Goal: Information Seeking & Learning: Learn about a topic

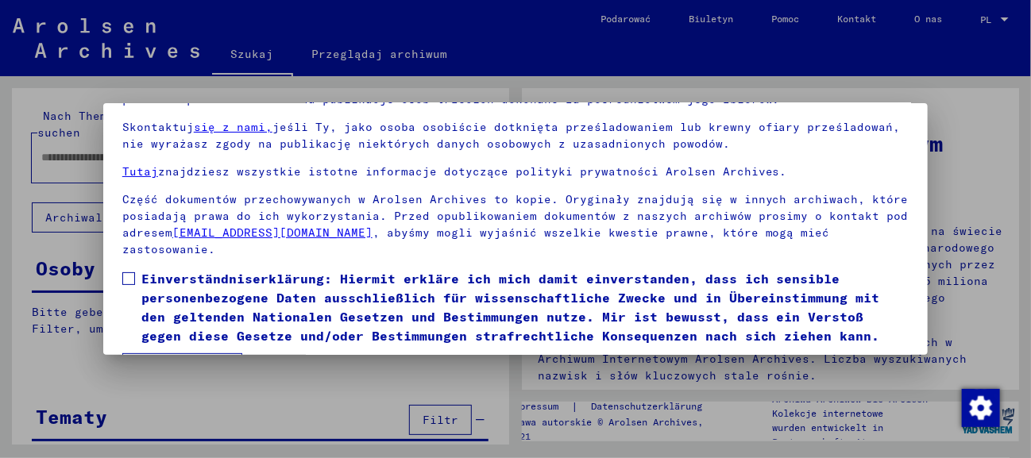
scroll to position [125, 0]
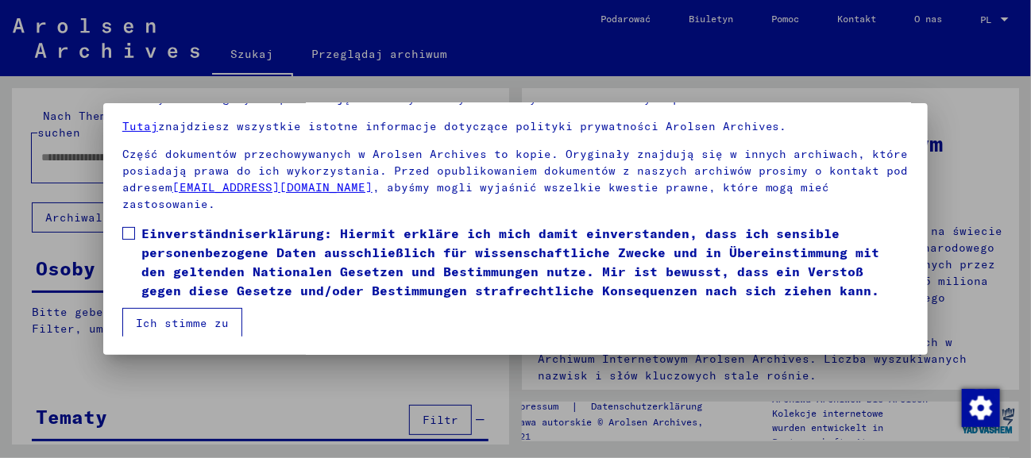
click at [202, 316] on font "Ich stimme zu" at bounding box center [182, 323] width 93 height 14
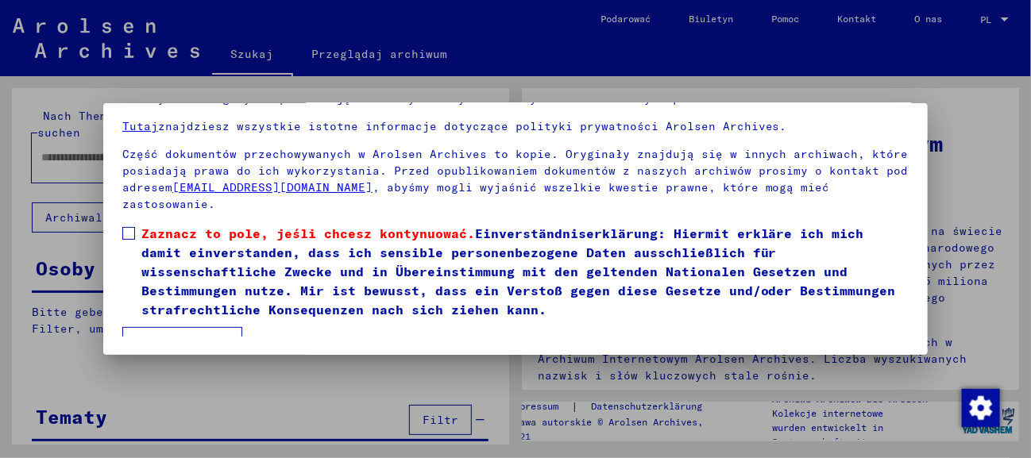
click at [126, 230] on span at bounding box center [128, 233] width 13 height 13
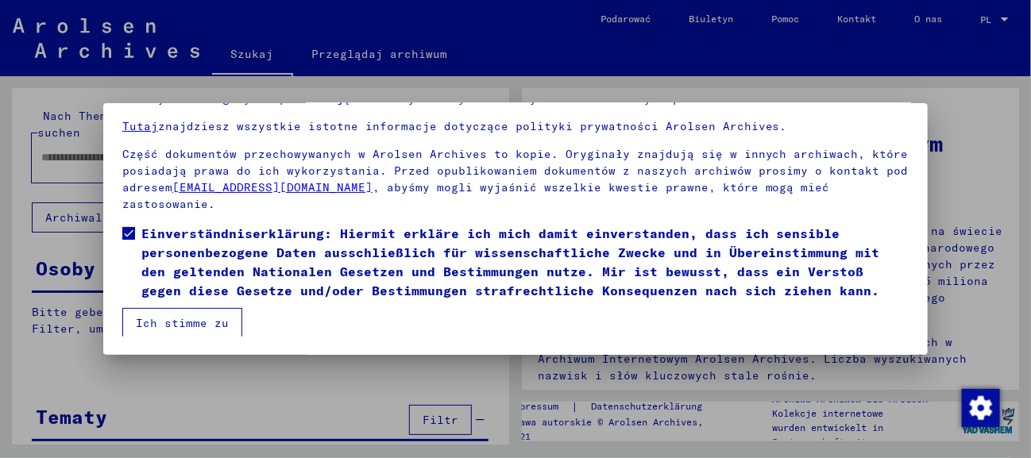
click at [192, 329] on button "Ich stimme zu" at bounding box center [182, 323] width 120 height 30
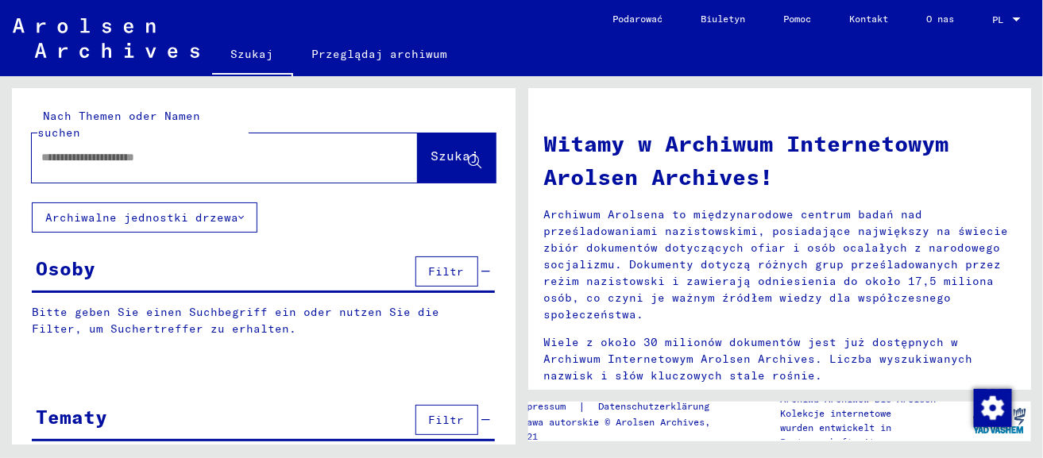
click at [280, 149] on input "text" at bounding box center [205, 157] width 329 height 17
type input "**********"
click at [240, 203] on button "Archiwalne jednostki drzewa" at bounding box center [145, 218] width 226 height 30
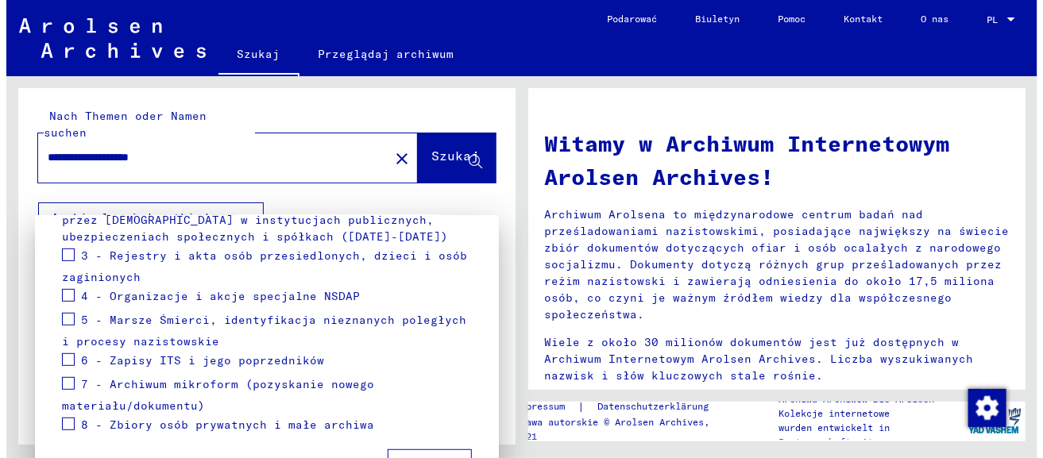
scroll to position [0, 0]
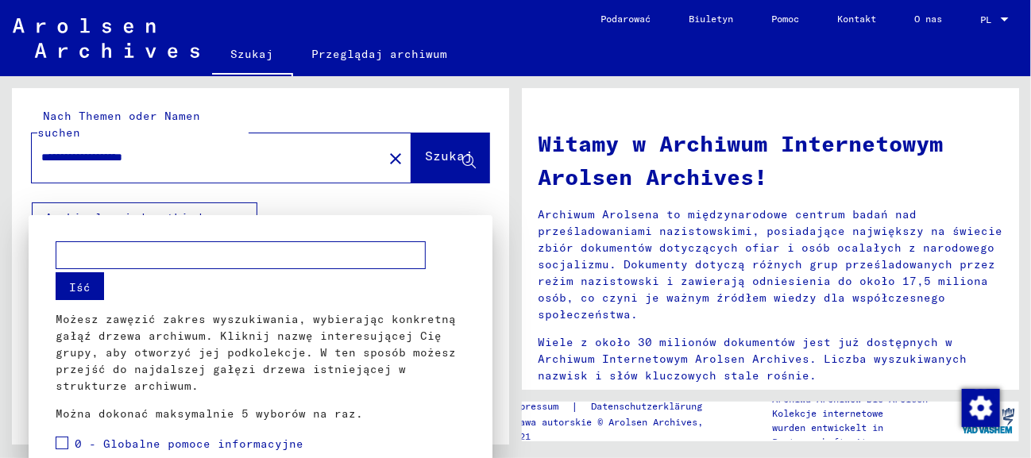
click at [125, 192] on div at bounding box center [515, 229] width 1031 height 458
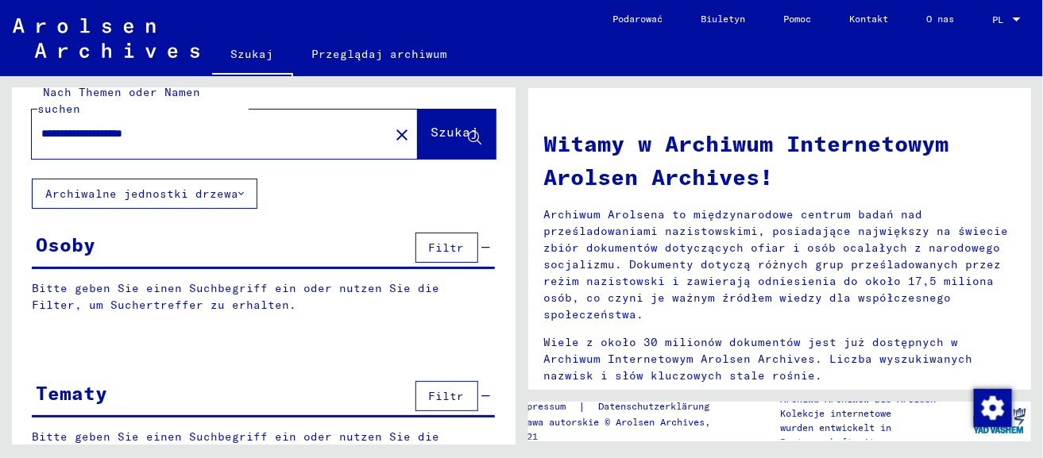
scroll to position [50, 0]
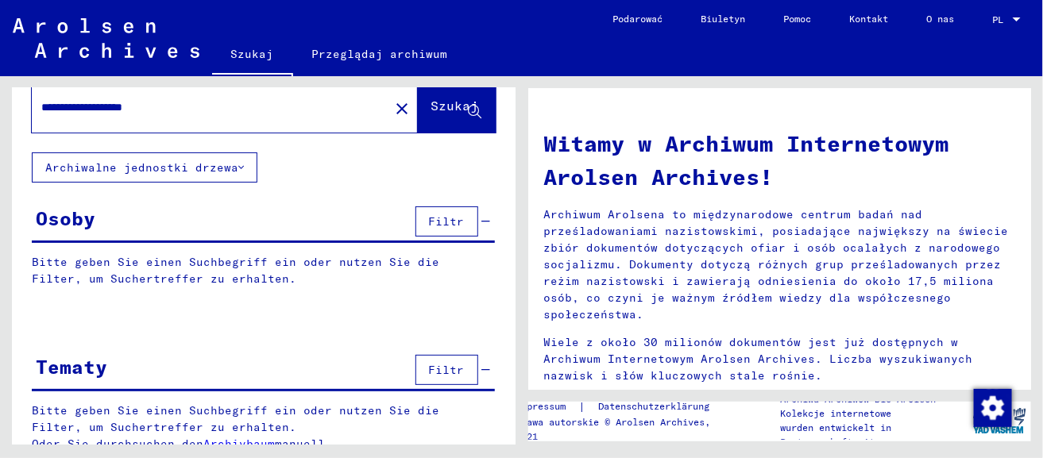
click at [419, 107] on button "Szukaj" at bounding box center [457, 107] width 78 height 49
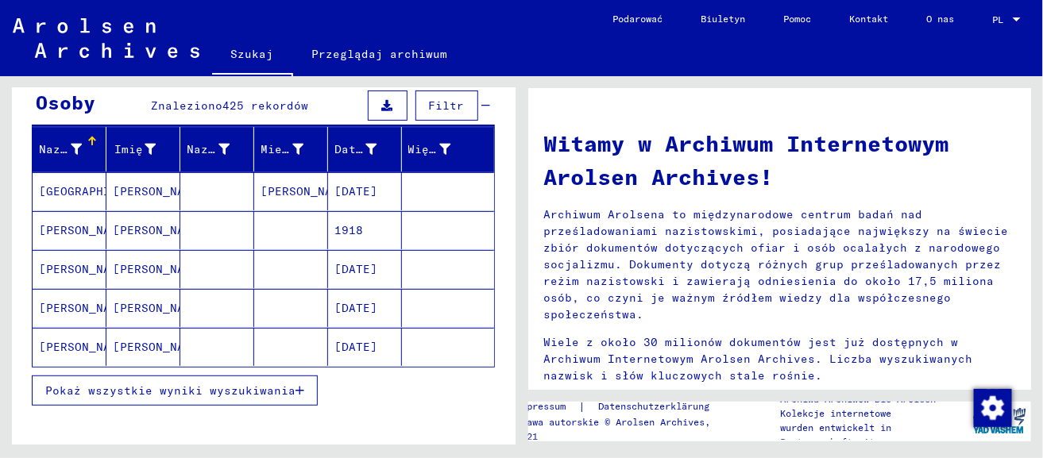
scroll to position [168, 0]
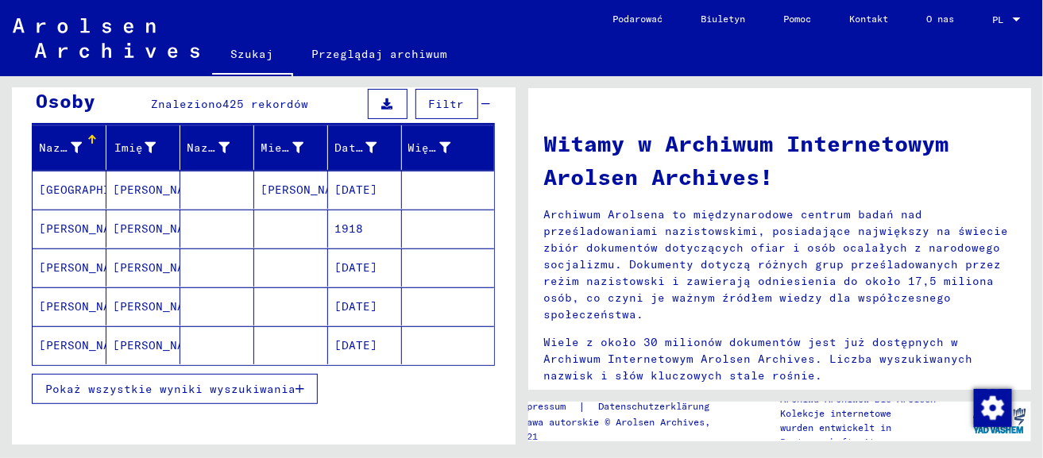
click at [247, 382] on font "Pokaż wszystkie wyniki wyszukiwania" at bounding box center [170, 389] width 250 height 14
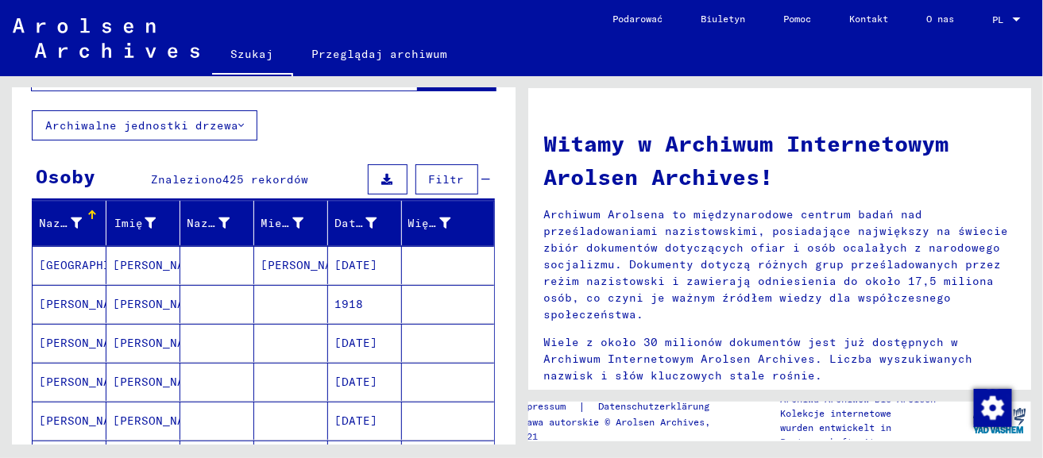
scroll to position [75, 0]
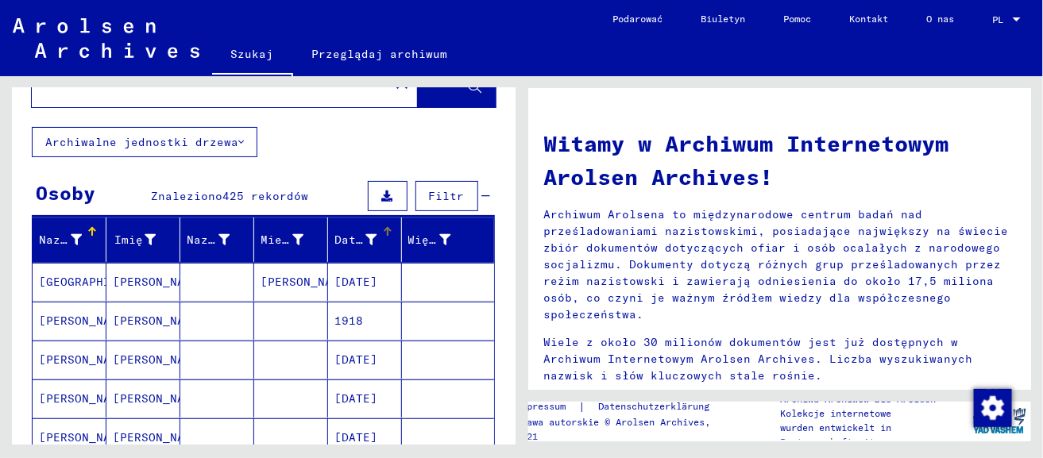
click at [365, 234] on div "Data urodzenia" at bounding box center [368, 239] width 67 height 25
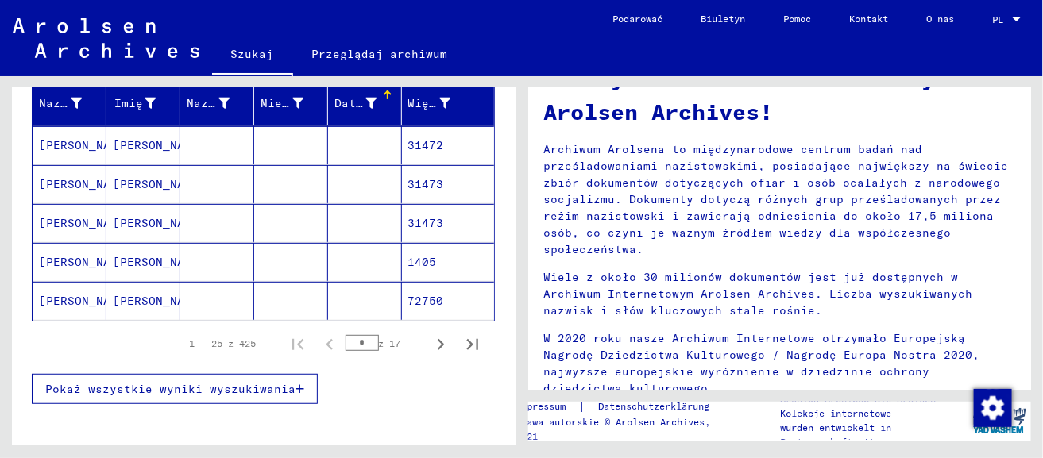
scroll to position [210, 0]
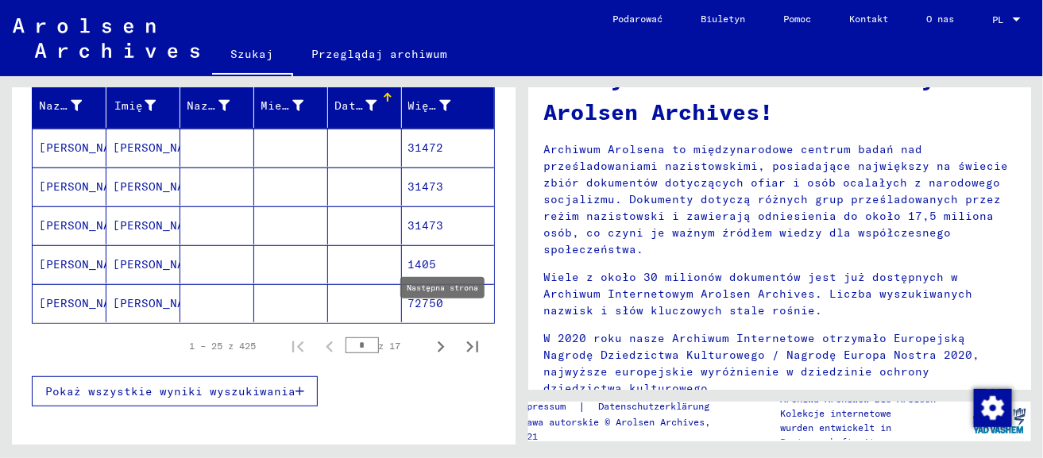
click at [431, 336] on icon "Następna strona" at bounding box center [441, 347] width 22 height 22
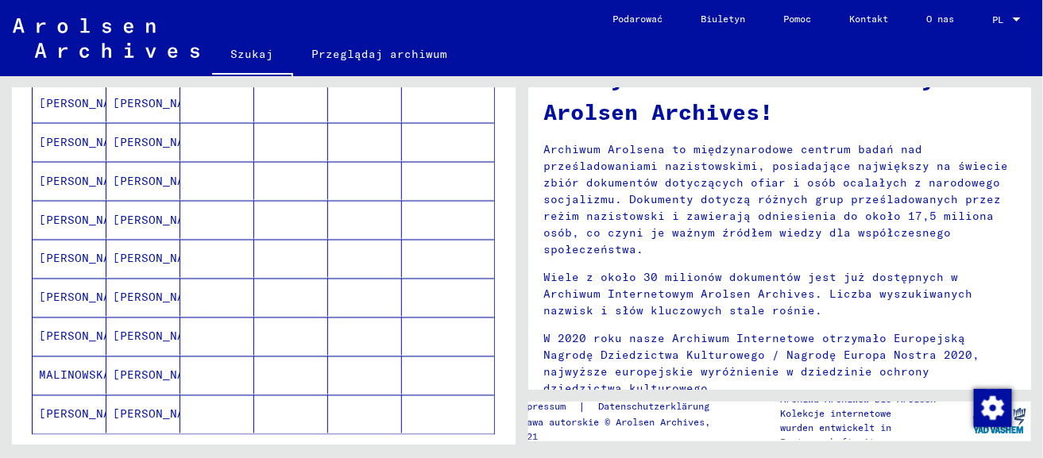
scroll to position [895, 0]
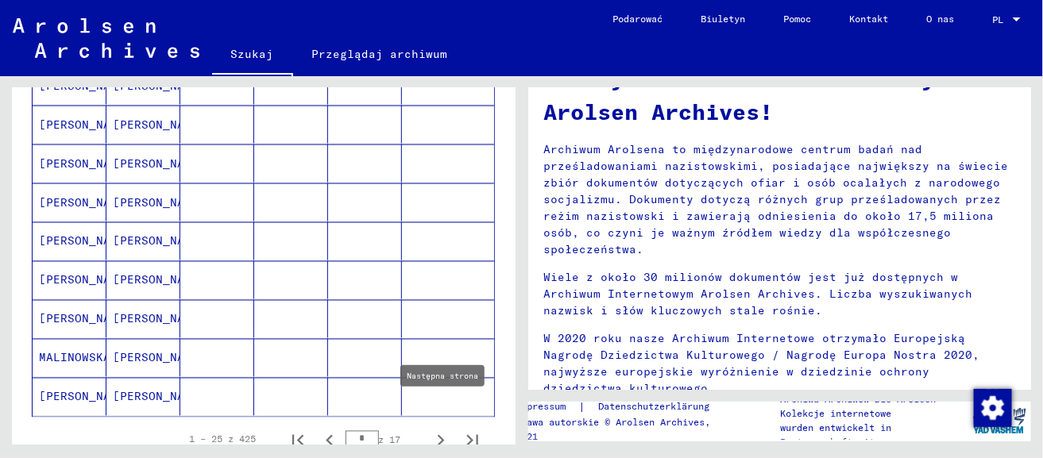
click at [438, 435] on icon "Następna strona" at bounding box center [441, 440] width 7 height 11
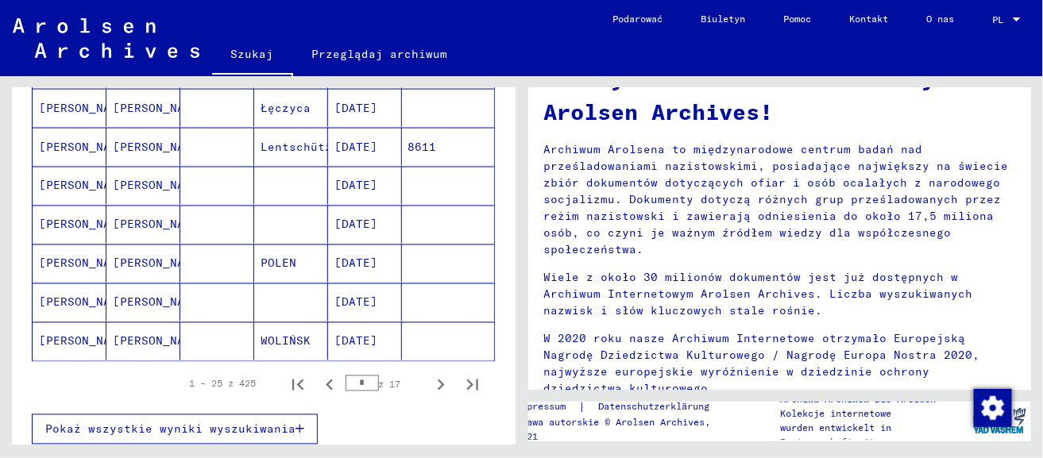
scroll to position [959, 0]
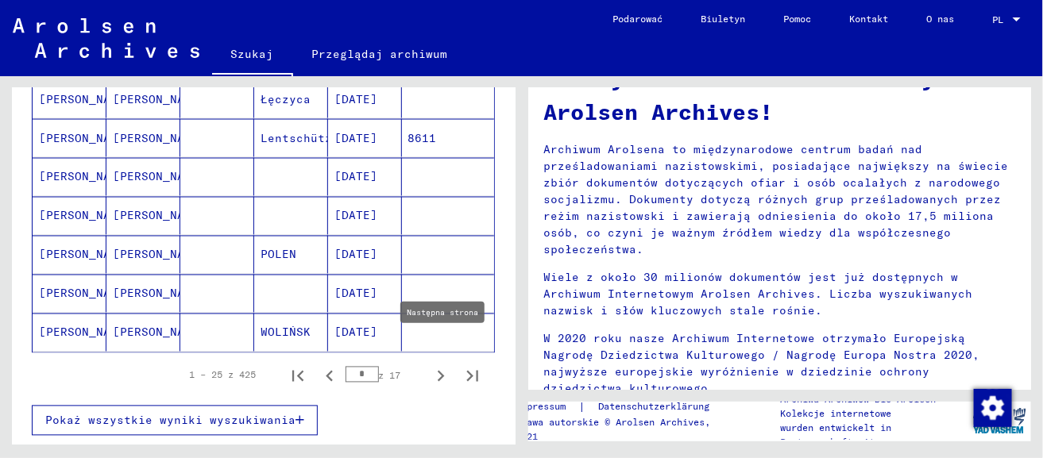
click at [430, 365] on icon "Następna strona" at bounding box center [441, 376] width 22 height 22
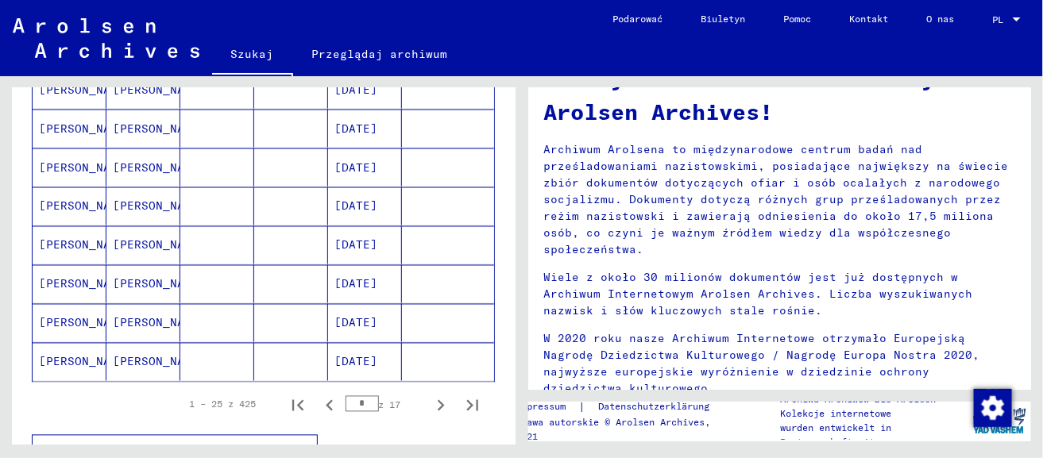
scroll to position [933, 0]
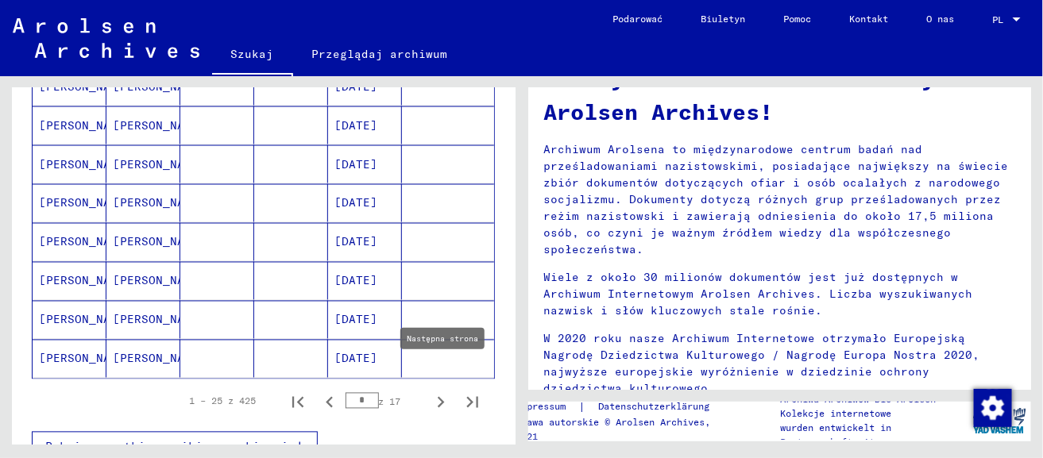
click at [430, 392] on icon "Następna strona" at bounding box center [441, 403] width 22 height 22
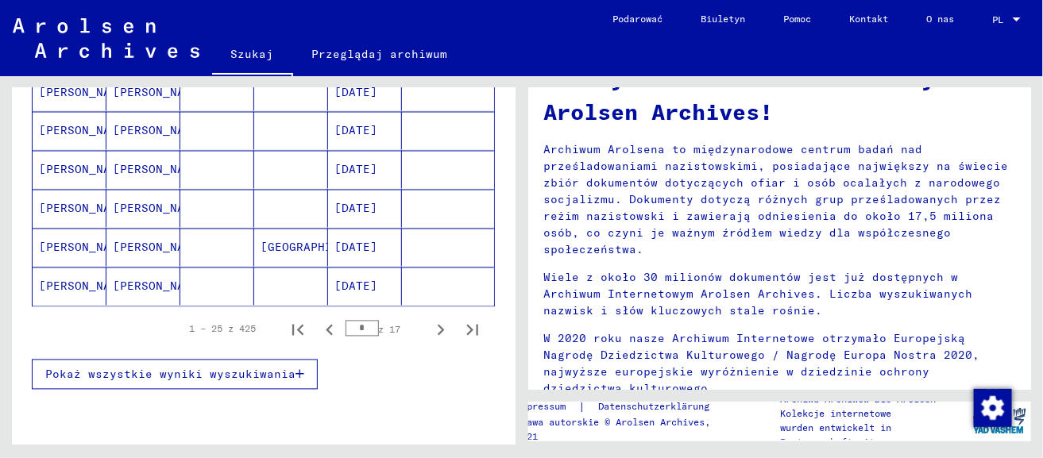
scroll to position [1000, 0]
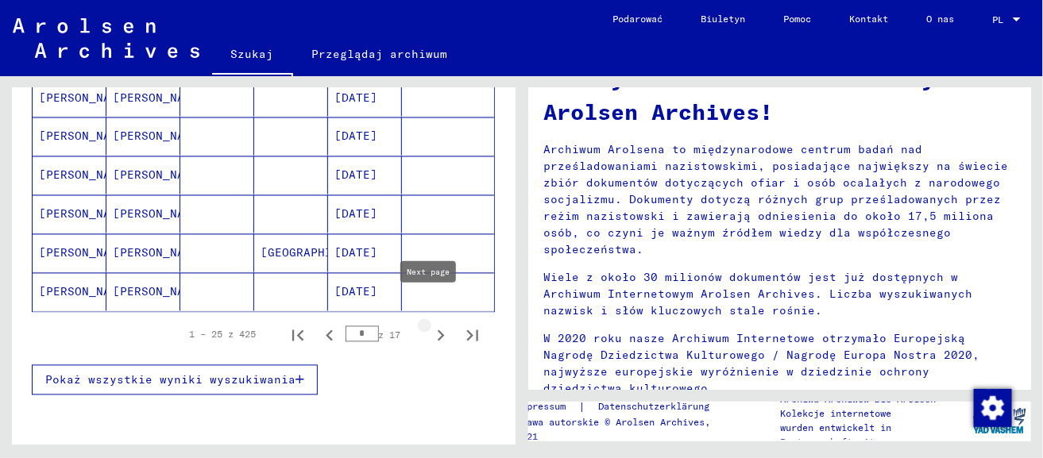
click at [433, 325] on icon "Następna strona" at bounding box center [441, 336] width 22 height 22
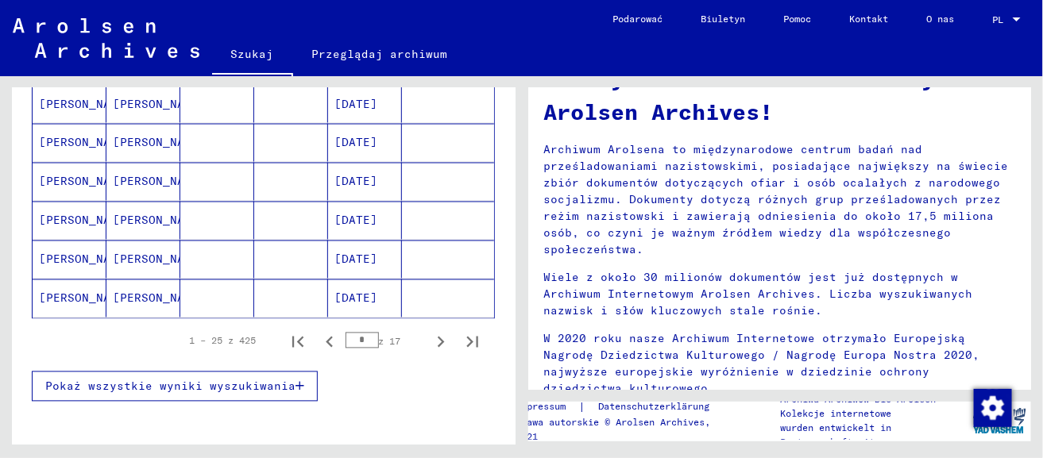
scroll to position [996, 0]
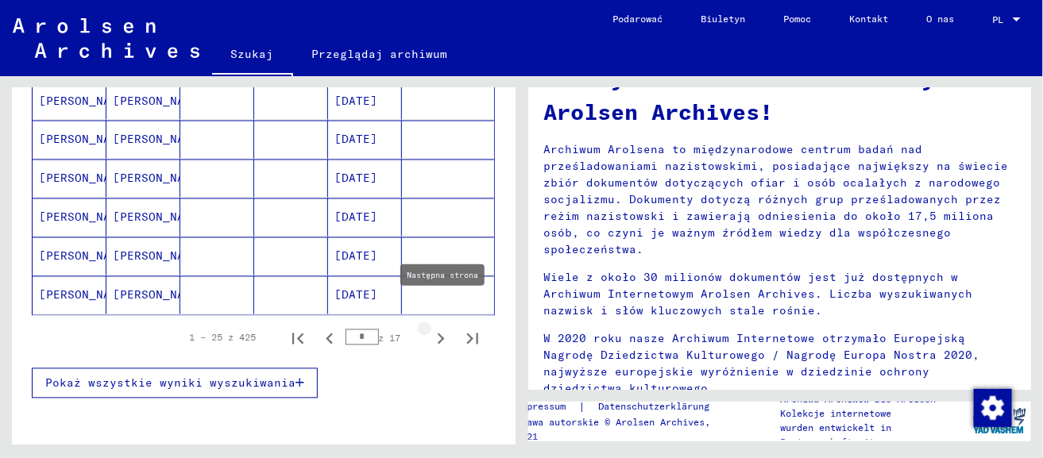
click at [430, 328] on icon "Następna strona" at bounding box center [441, 339] width 22 height 22
type input "*"
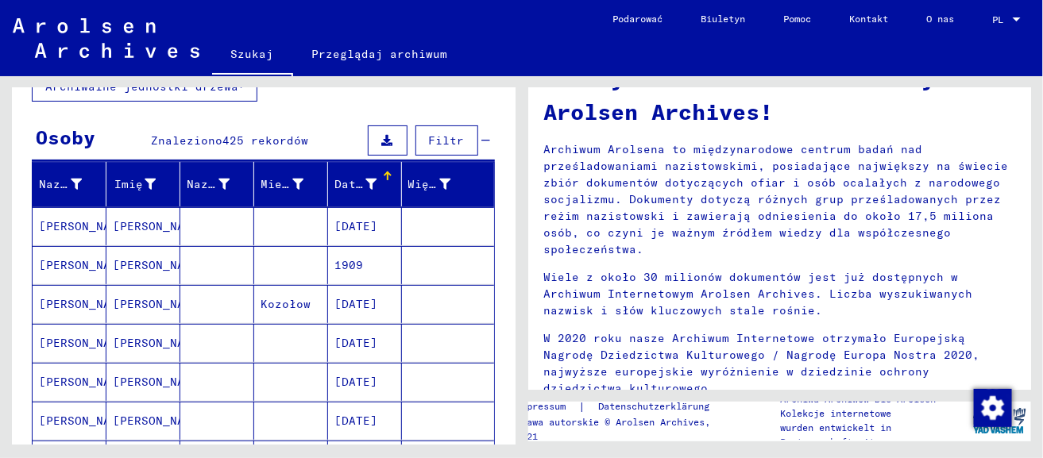
scroll to position [0, 0]
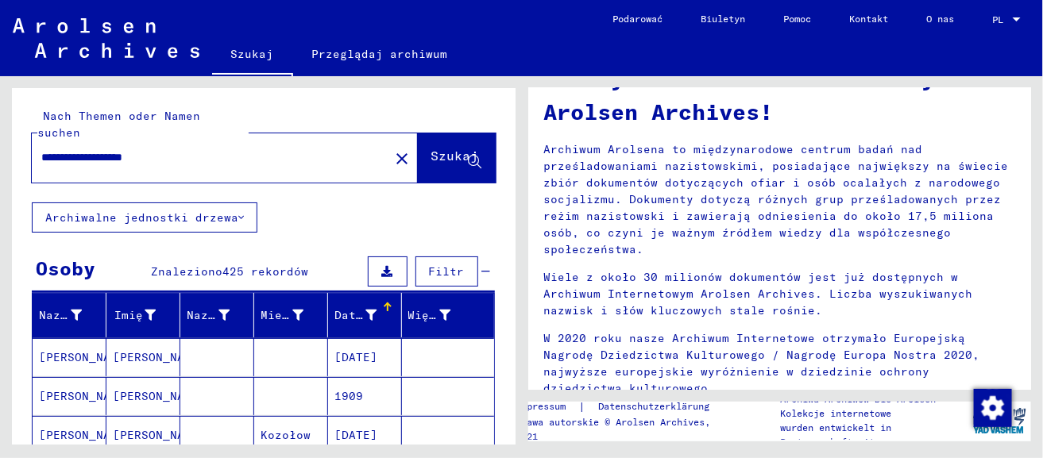
drag, startPoint x: 200, startPoint y: 137, endPoint x: 24, endPoint y: 141, distance: 176.4
click at [24, 141] on div "**********" at bounding box center [264, 145] width 504 height 114
type input "**********"
click at [431, 148] on font "Szukaj" at bounding box center [455, 156] width 48 height 16
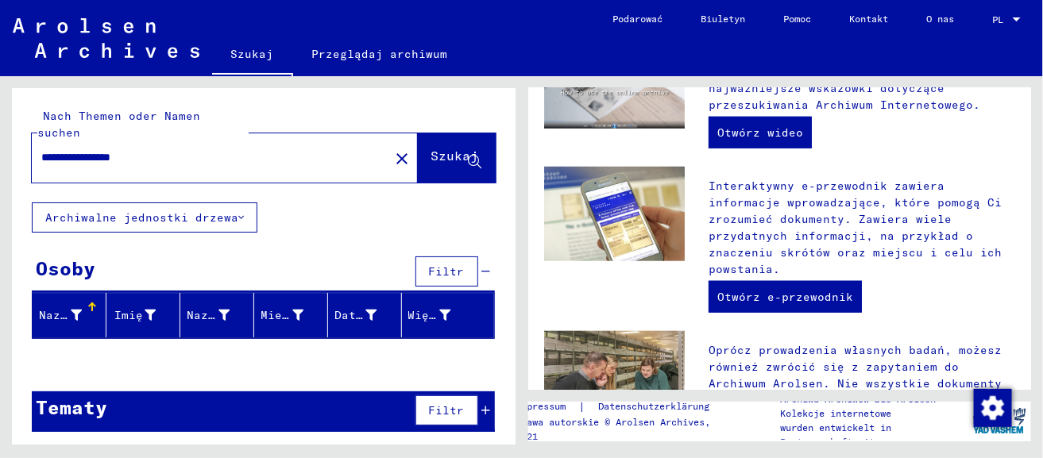
scroll to position [470, 0]
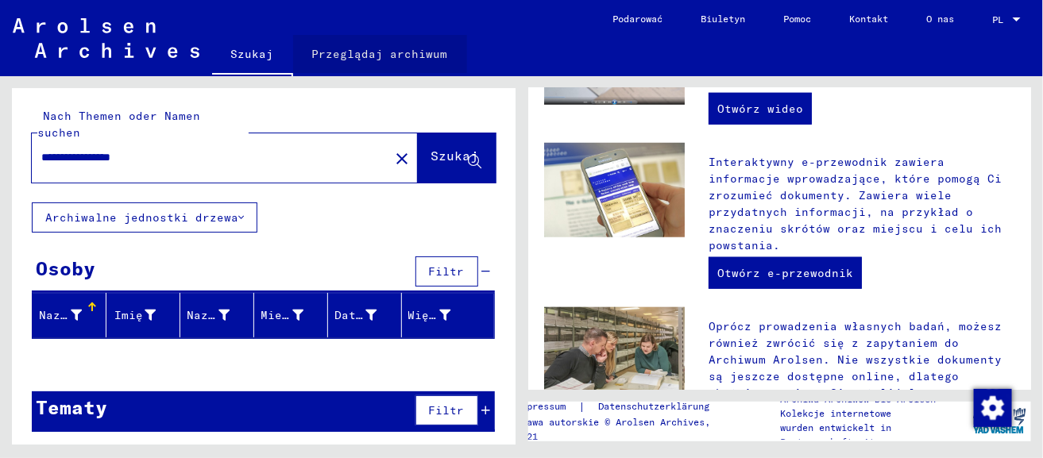
click at [427, 55] on font "Przeglądaj archiwum" at bounding box center [380, 54] width 136 height 14
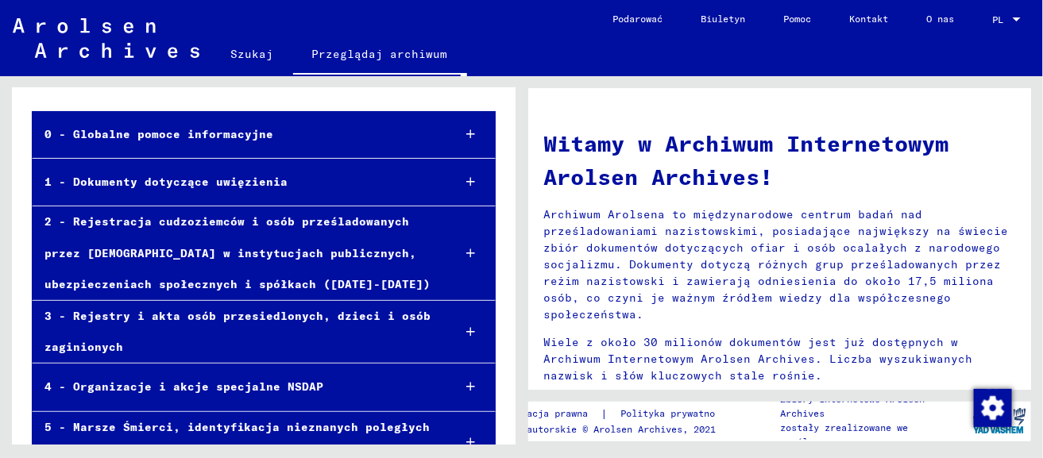
scroll to position [95, 0]
click at [343, 176] on div "1 - Dokumenty dotyczące uwięzienia" at bounding box center [237, 183] width 408 height 31
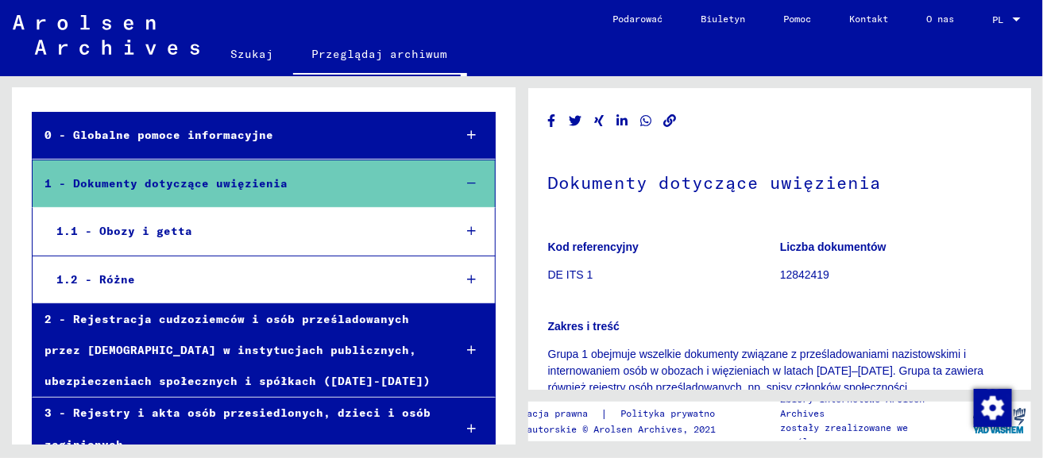
click at [355, 242] on div "1.1 - Obozy i getta" at bounding box center [242, 231] width 396 height 31
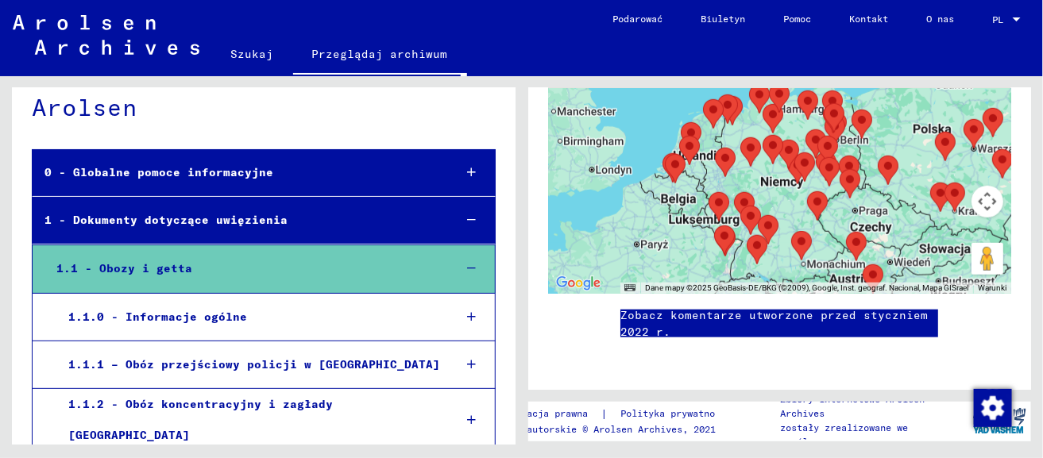
scroll to position [52, 0]
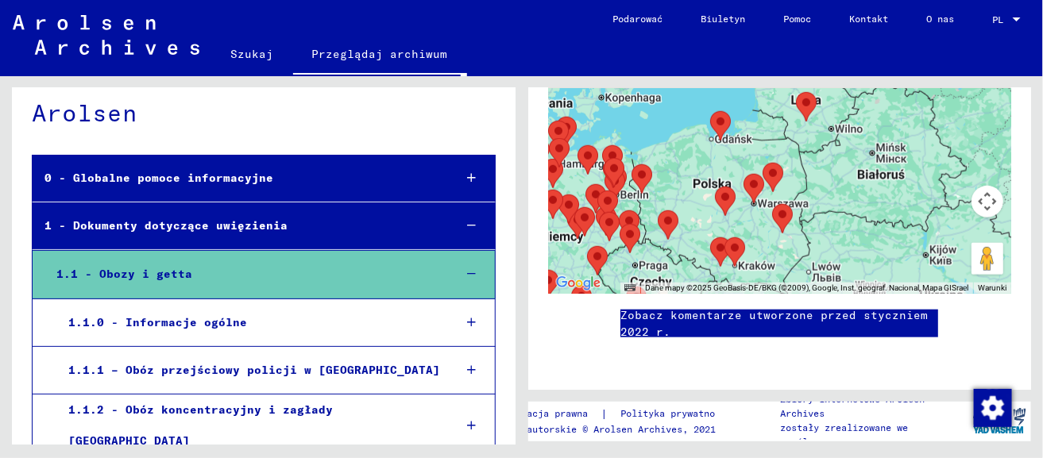
drag, startPoint x: 920, startPoint y: 161, endPoint x: 698, endPoint y: 216, distance: 228.4
click at [698, 216] on div at bounding box center [780, 95] width 464 height 397
click at [699, 207] on div at bounding box center [780, 95] width 464 height 397
click at [699, 204] on div at bounding box center [780, 95] width 464 height 397
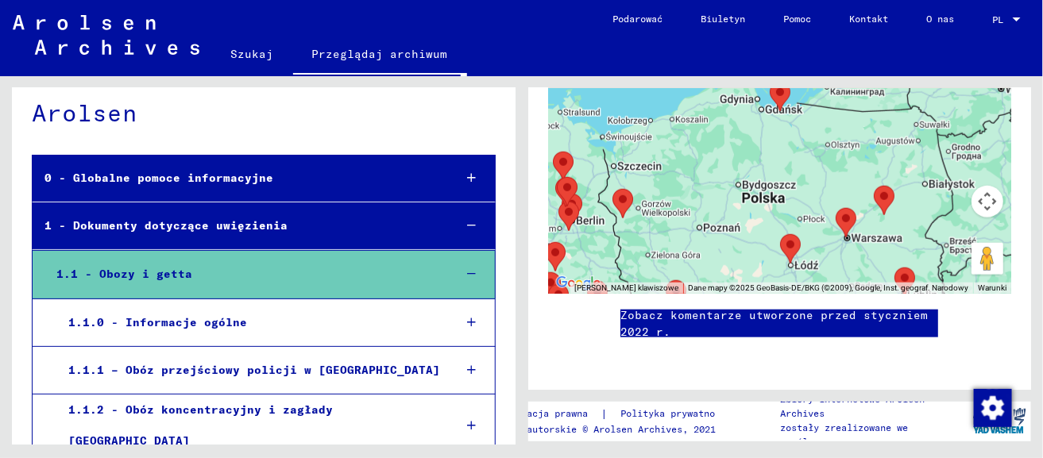
drag, startPoint x: 683, startPoint y: 173, endPoint x: 738, endPoint y: 225, distance: 75.3
click at [737, 225] on div at bounding box center [780, 95] width 464 height 397
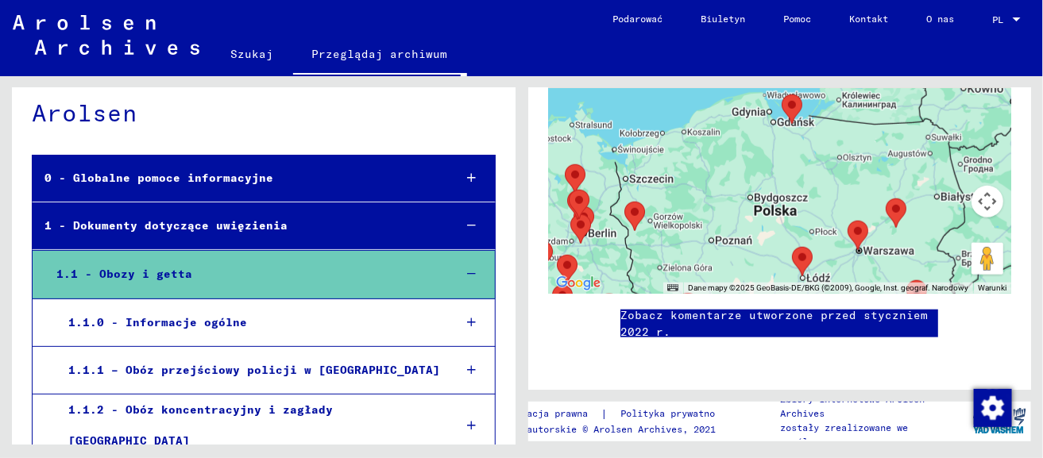
click at [738, 224] on div at bounding box center [780, 95] width 464 height 397
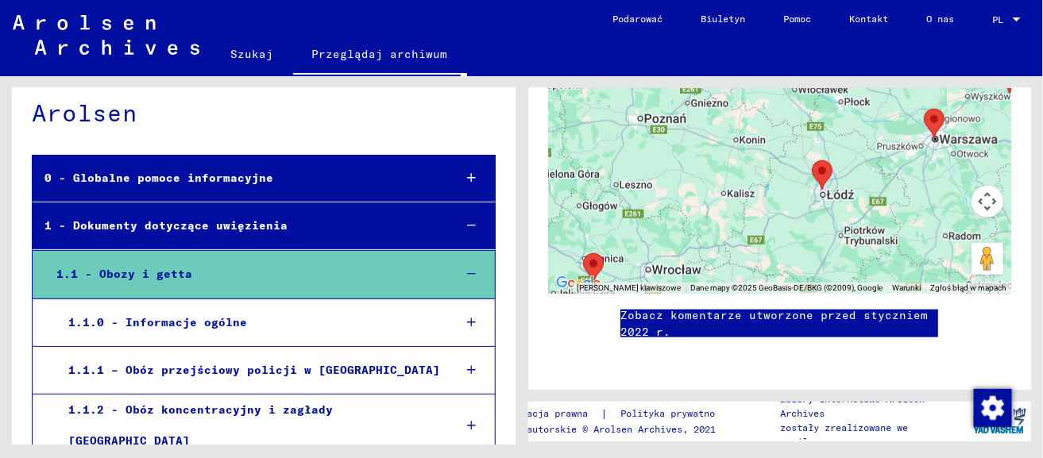
drag, startPoint x: 738, startPoint y: 219, endPoint x: 699, endPoint y: 82, distance: 142.9
click at [699, 82] on div "1 Dokumenty dotyczące uwięzienia / Obozy i getta Kod referencyjny DE ITS 1.1 Li…" at bounding box center [782, 260] width 521 height 369
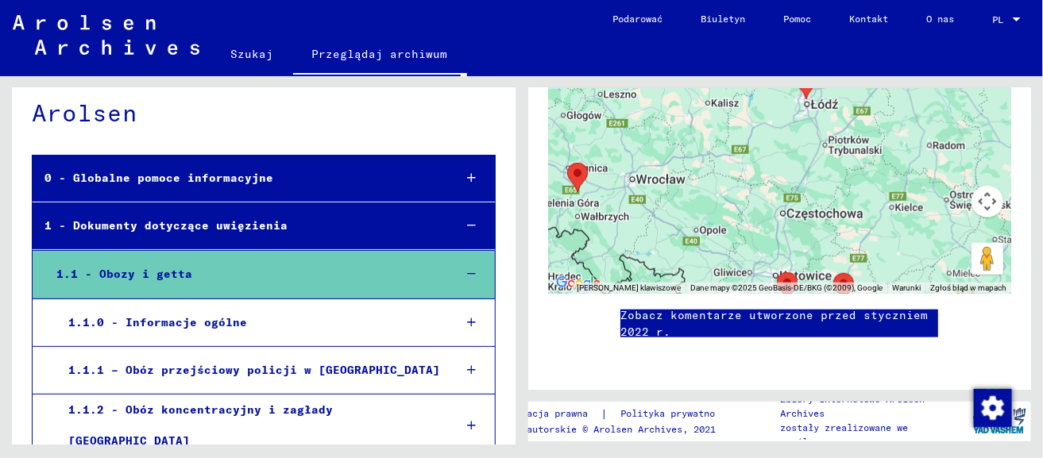
drag, startPoint x: 784, startPoint y: 244, endPoint x: 767, endPoint y: 154, distance: 91.5
click at [767, 154] on div at bounding box center [780, 95] width 464 height 397
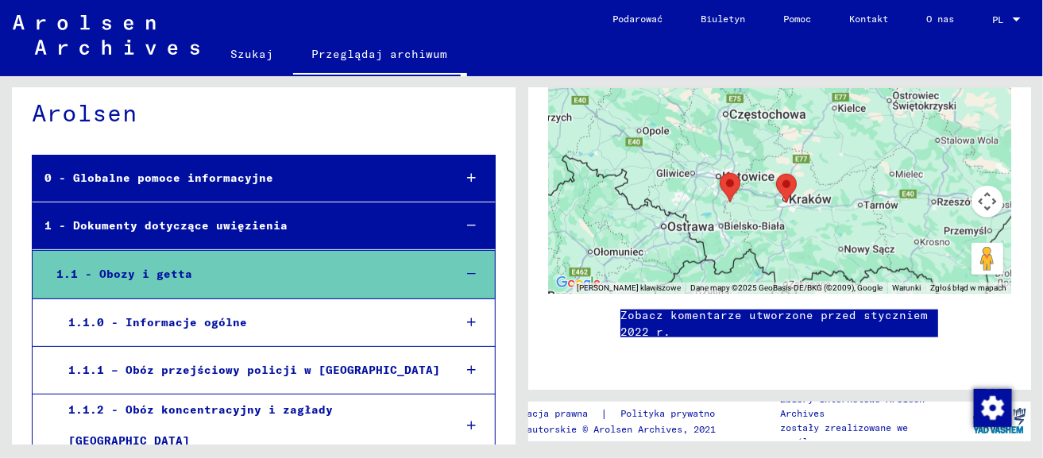
drag, startPoint x: 775, startPoint y: 212, endPoint x: 716, endPoint y: 113, distance: 115.4
click at [716, 113] on div at bounding box center [780, 95] width 464 height 397
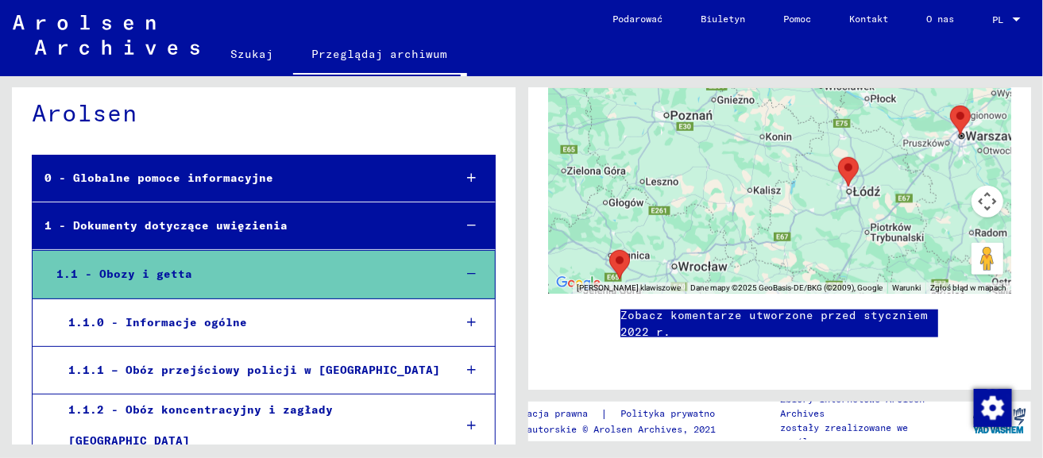
drag, startPoint x: 713, startPoint y: 142, endPoint x: 812, endPoint y: 327, distance: 210.1
click at [812, 327] on div "1 Dokumenty dotyczące uwięzienia / Obozy i getta Kod referencyjny DE ITS 1.1 Li…" at bounding box center [780, 1] width 464 height 740
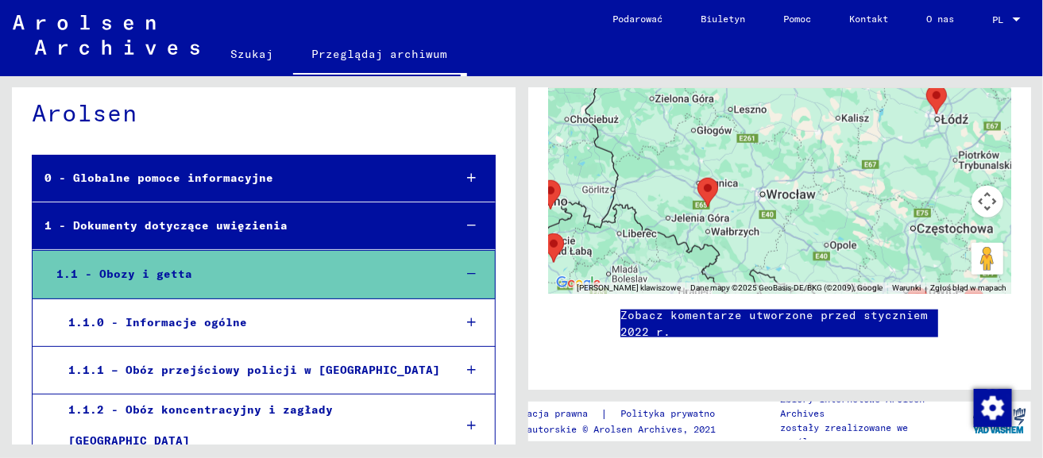
drag, startPoint x: 710, startPoint y: 229, endPoint x: 799, endPoint y: 154, distance: 116.2
click at [799, 154] on div at bounding box center [780, 95] width 464 height 397
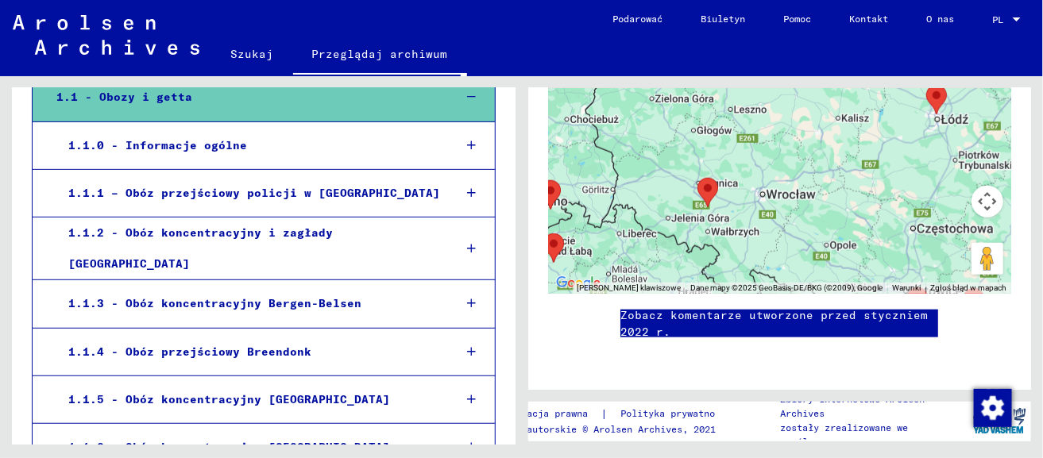
scroll to position [266, 0]
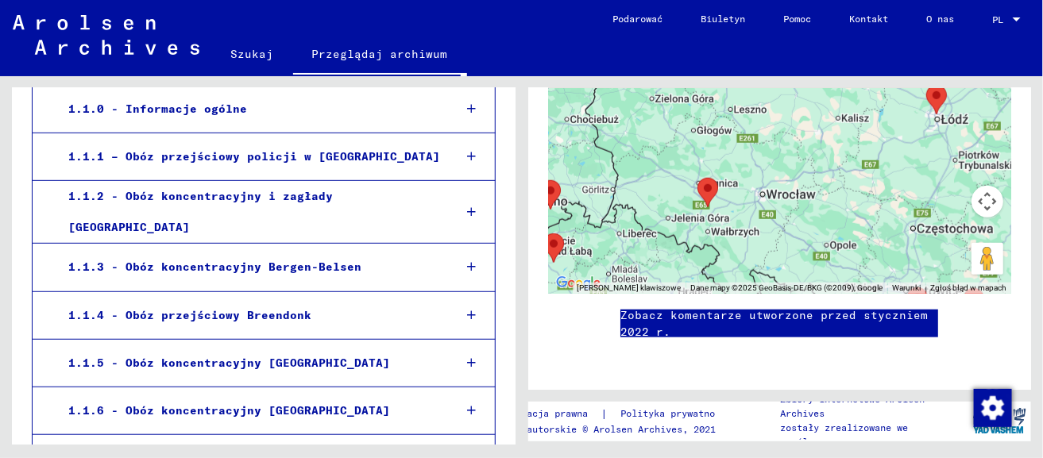
click at [296, 209] on div "1.1.2 - Obóz koncentracyjny i zagłady [GEOGRAPHIC_DATA]" at bounding box center [248, 212] width 385 height 62
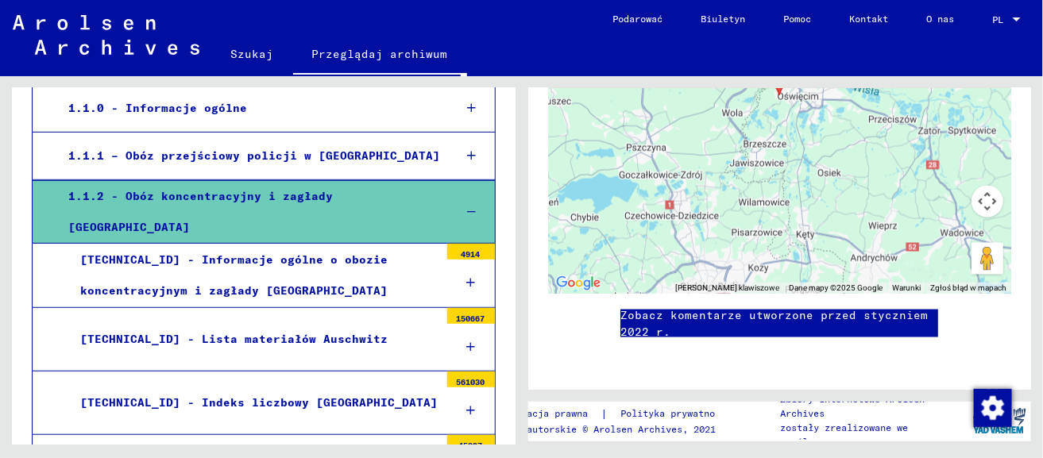
scroll to position [1270, 0]
click at [315, 332] on font "[TECHNICAL_ID] - Lista materiałów Auschwitz" at bounding box center [233, 339] width 307 height 14
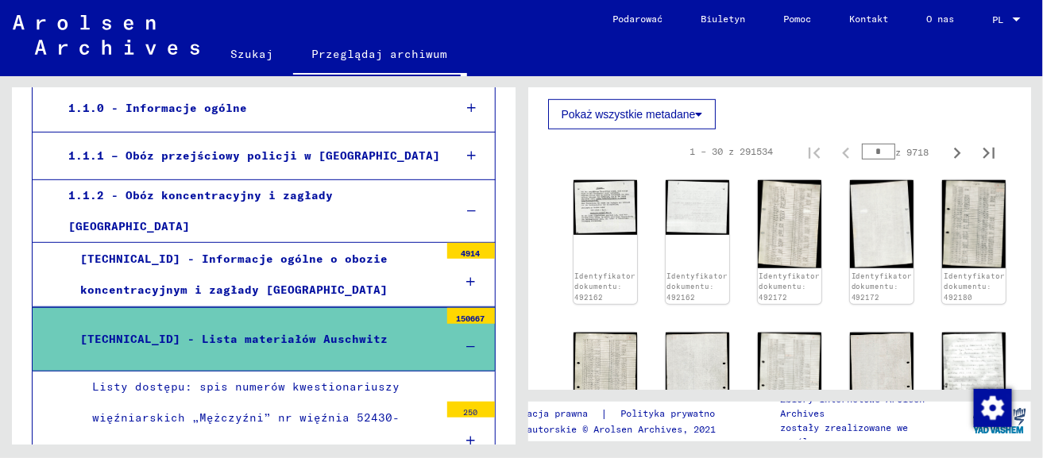
scroll to position [393, 0]
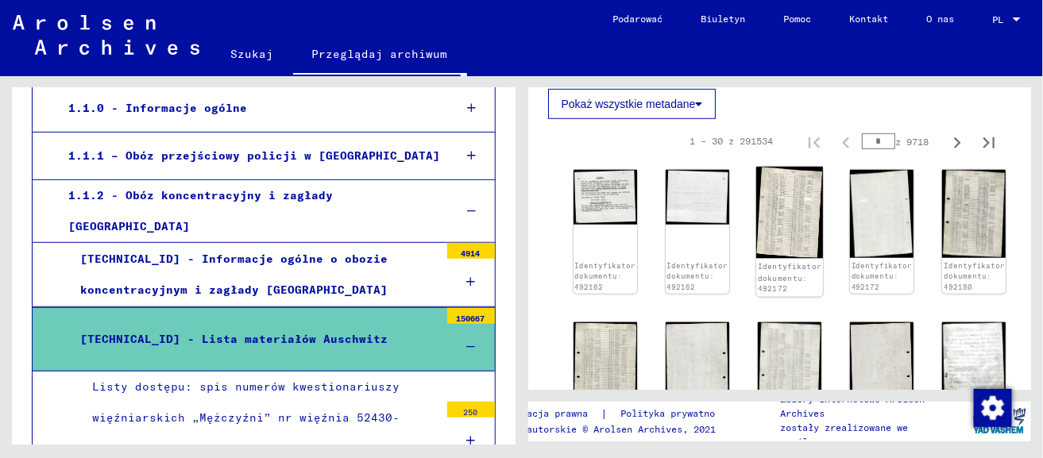
click at [775, 232] on img at bounding box center [789, 213] width 67 height 92
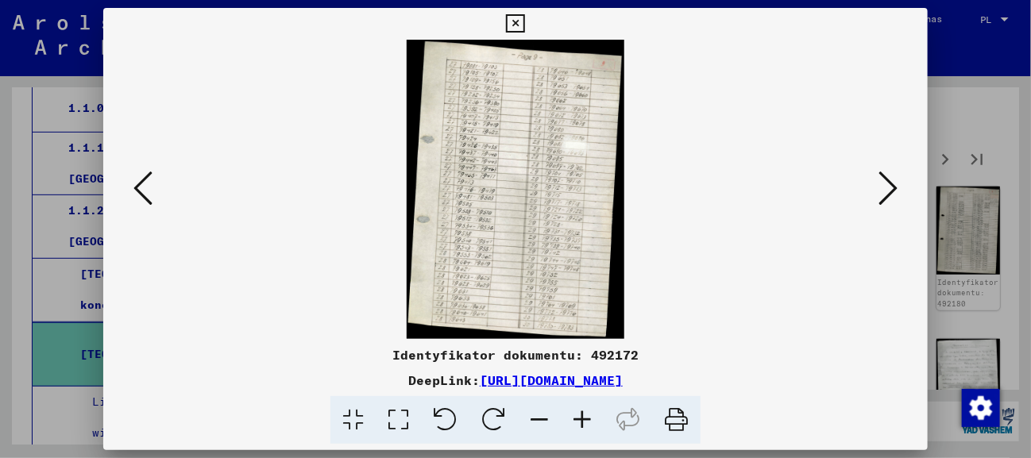
click at [898, 179] on icon at bounding box center [888, 188] width 19 height 38
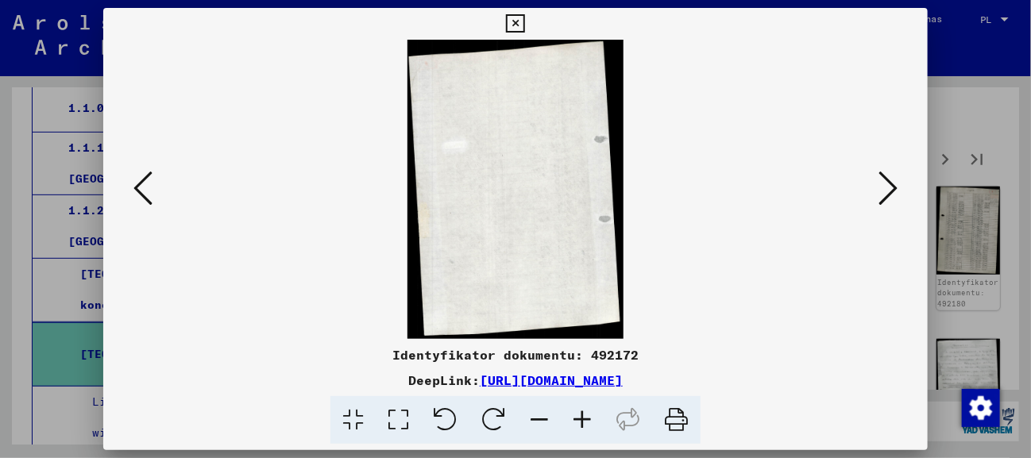
click at [898, 179] on icon at bounding box center [888, 188] width 19 height 38
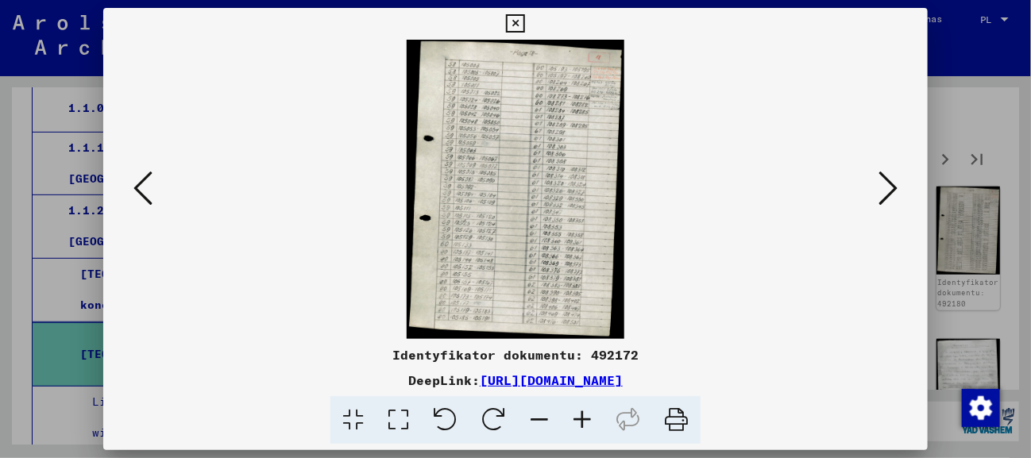
click at [898, 179] on icon at bounding box center [888, 188] width 19 height 38
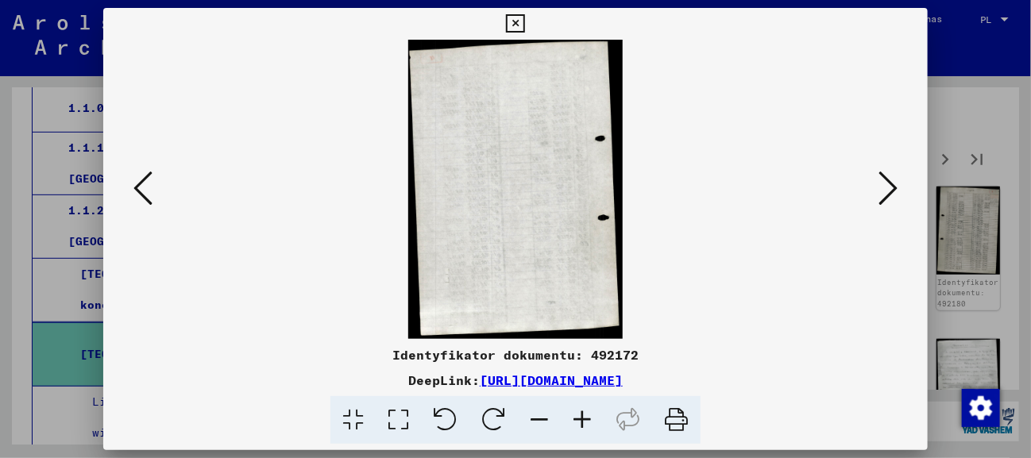
click at [898, 179] on icon at bounding box center [888, 188] width 19 height 38
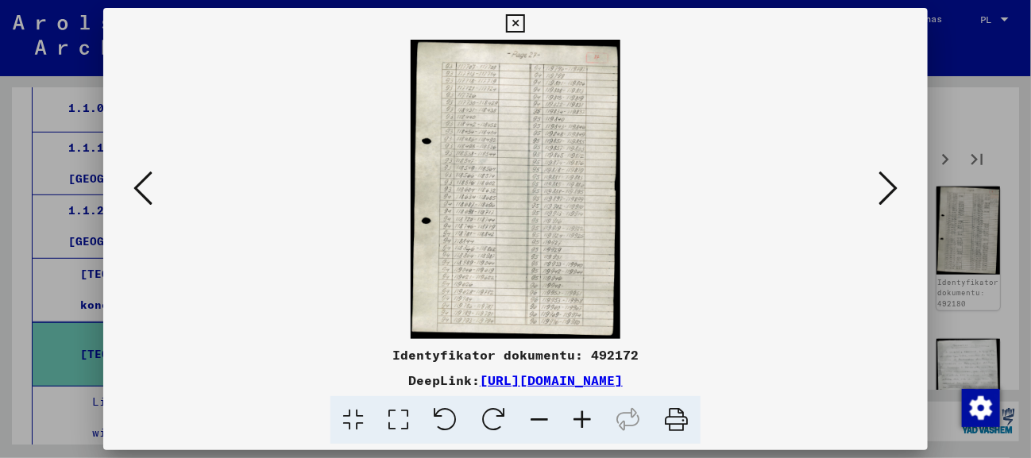
click at [957, 53] on div at bounding box center [515, 229] width 1031 height 458
